Goal: Use online tool/utility: Use online tool/utility

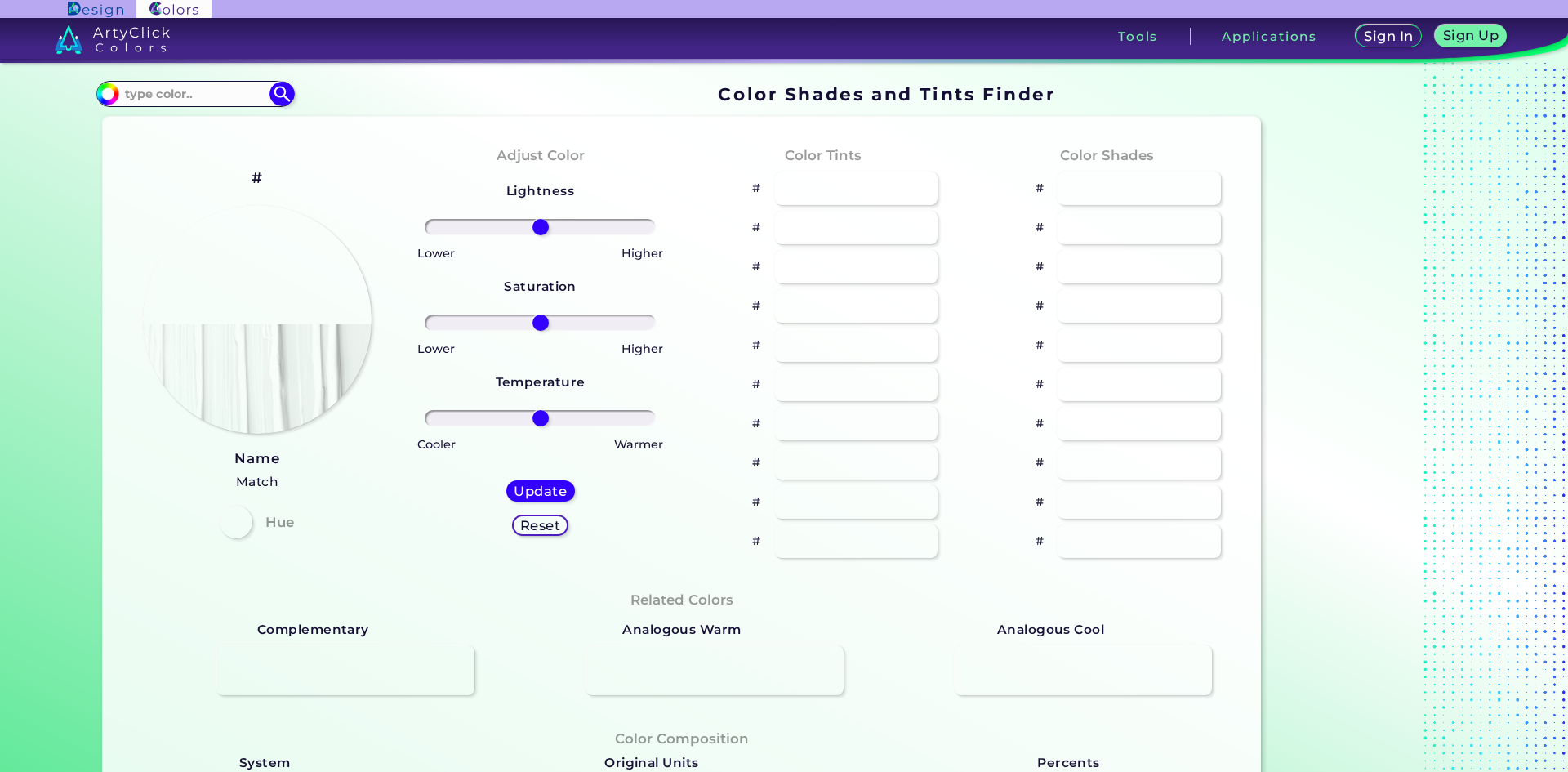
type input "#0c6163"
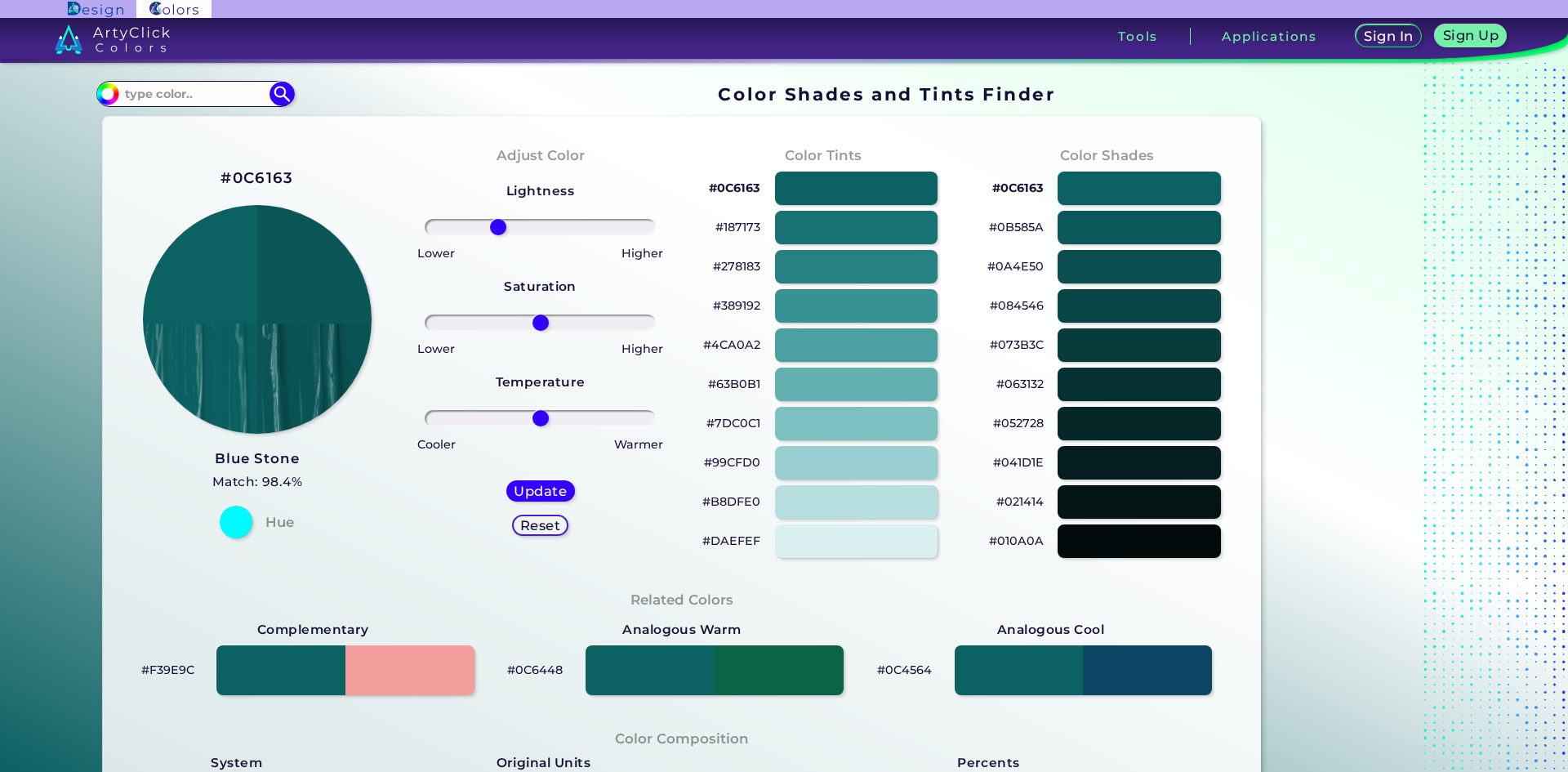
drag, startPoint x: 523, startPoint y: 224, endPoint x: 494, endPoint y: 241, distance: 33.6
type input "-39"
click at [494, 235] on input "range" at bounding box center [540, 227] width 231 height 16
drag, startPoint x: 507, startPoint y: 324, endPoint x: 614, endPoint y: 374, distance: 118.1
type input "100"
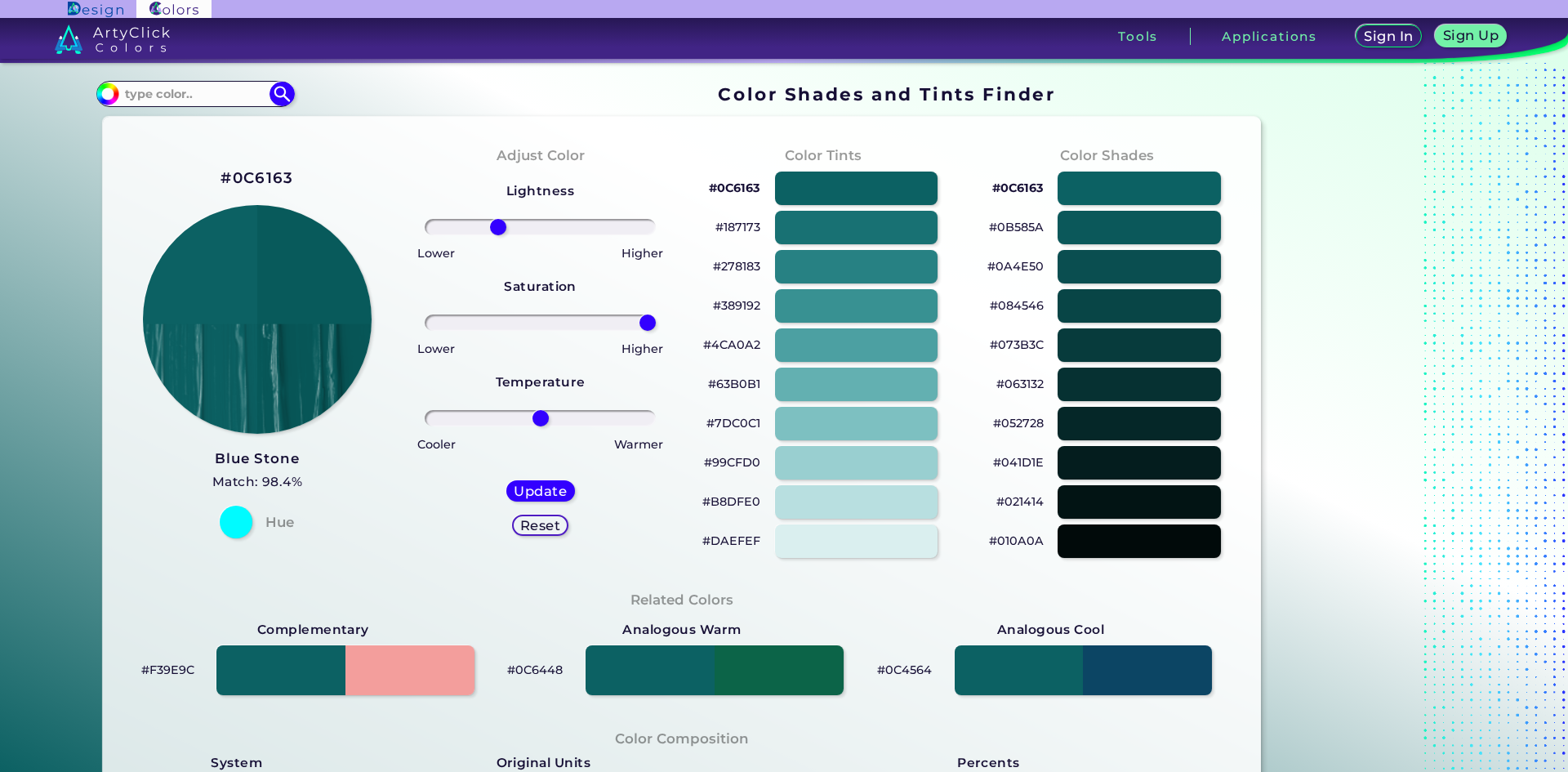
click at [656, 331] on input "range" at bounding box center [540, 323] width 231 height 16
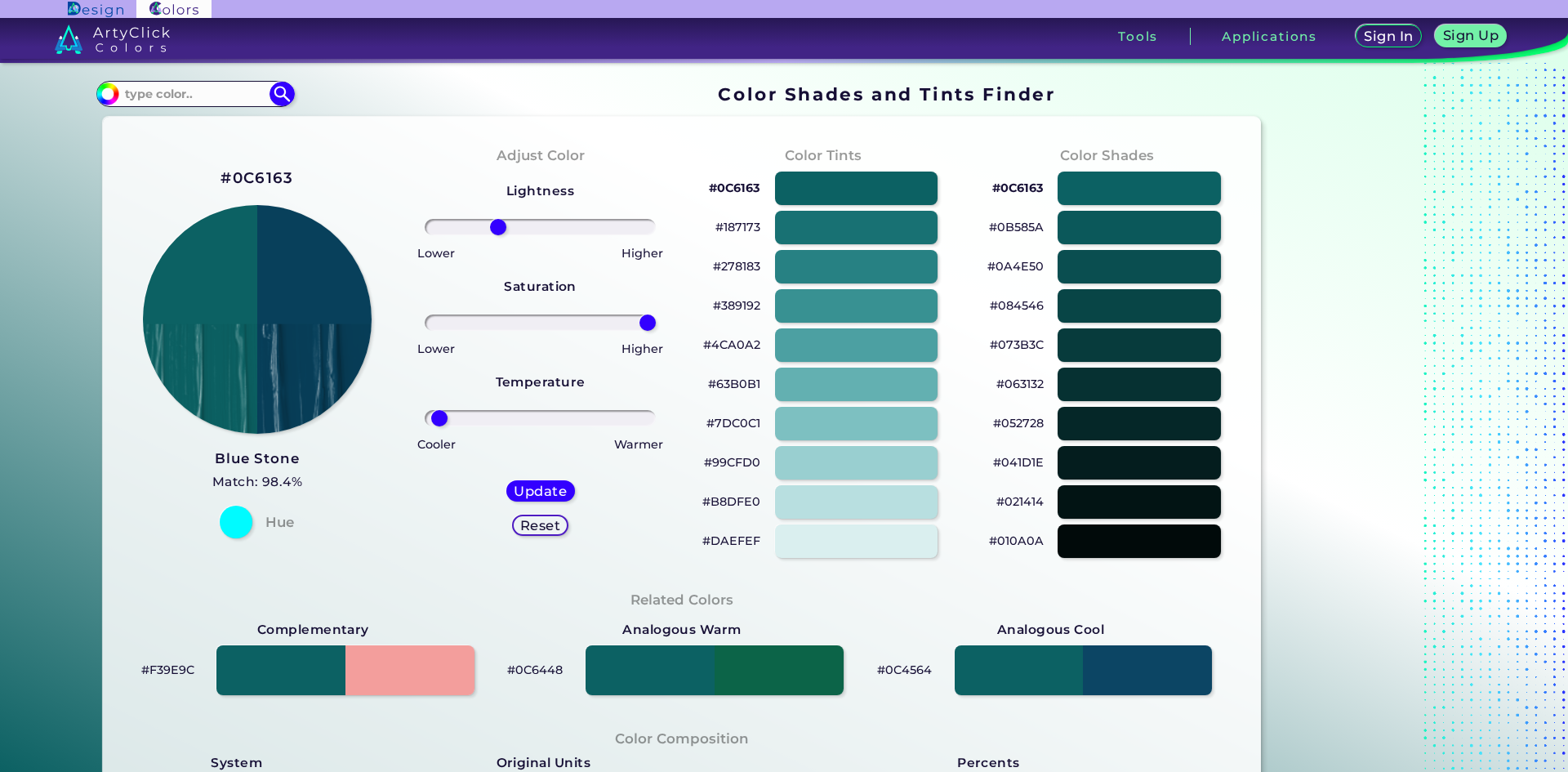
drag, startPoint x: 528, startPoint y: 423, endPoint x: 436, endPoint y: 423, distance: 92.0
type input "-94"
click at [436, 423] on input "range" at bounding box center [540, 418] width 231 height 16
click at [332, 342] on img at bounding box center [258, 319] width 231 height 232
click at [280, 470] on link "Blue Stone Match: 98.4%" at bounding box center [258, 469] width 91 height 46
